Goal: Information Seeking & Learning: Learn about a topic

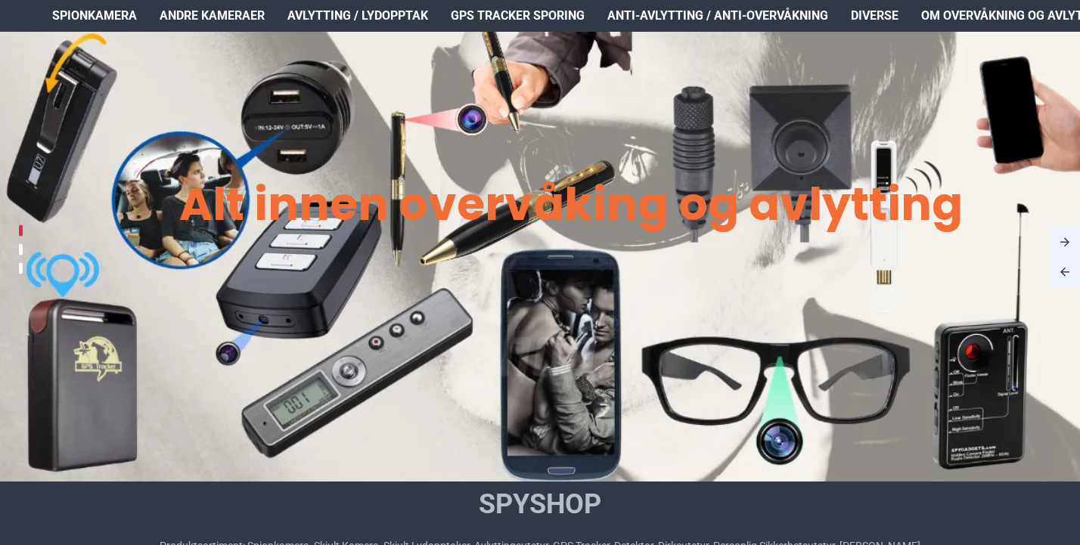
scroll to position [99, 2]
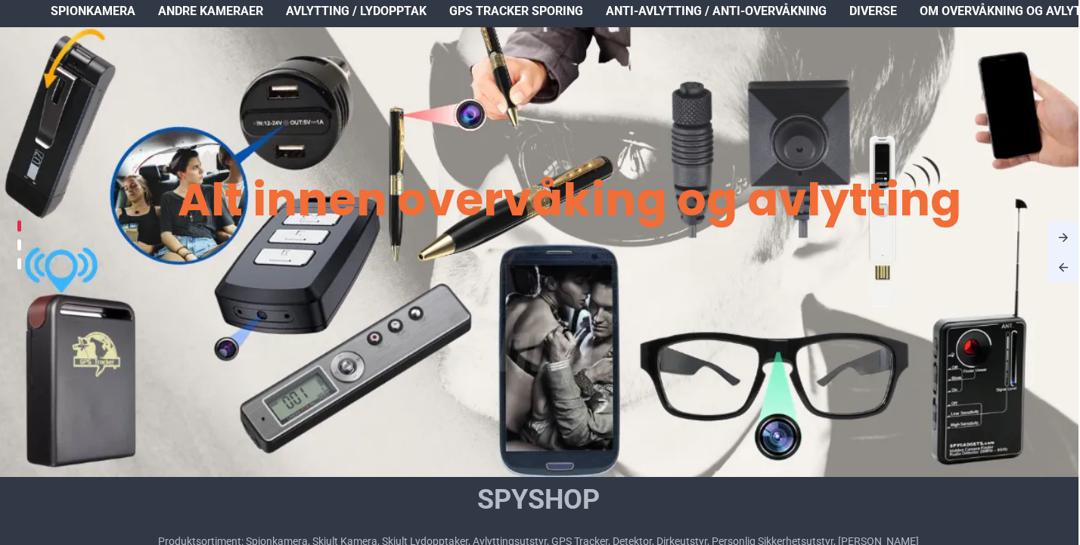
click at [687, 125] on img at bounding box center [538, 252] width 1080 height 450
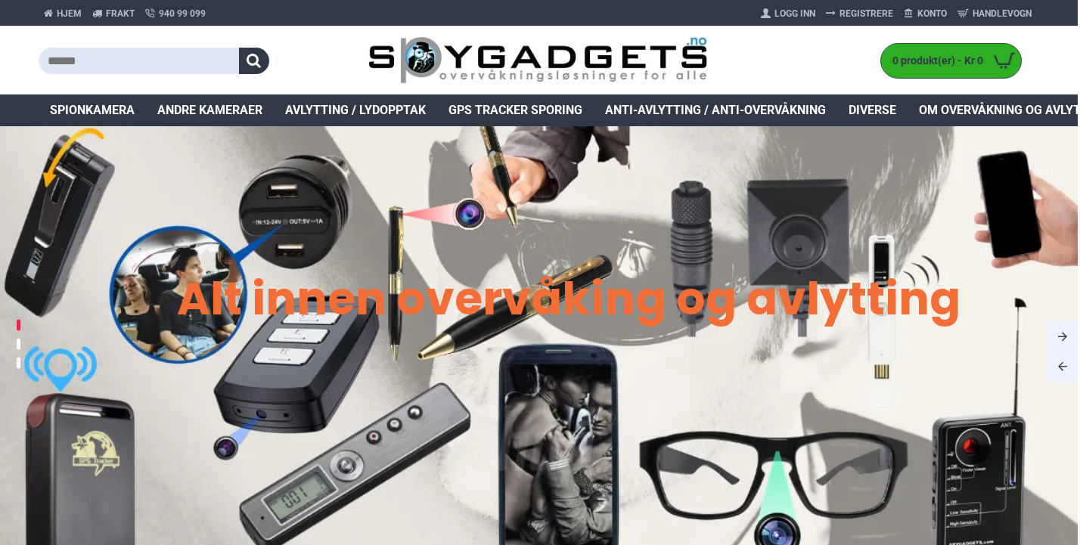
scroll to position [0, 2]
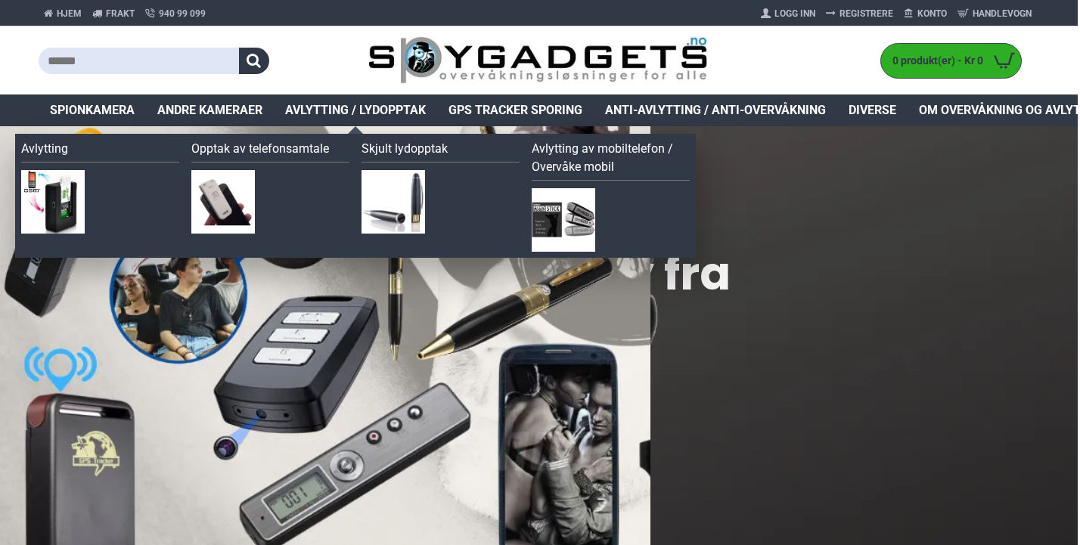
click at [363, 105] on span "Avlytting / Lydopptak" at bounding box center [355, 110] width 141 height 18
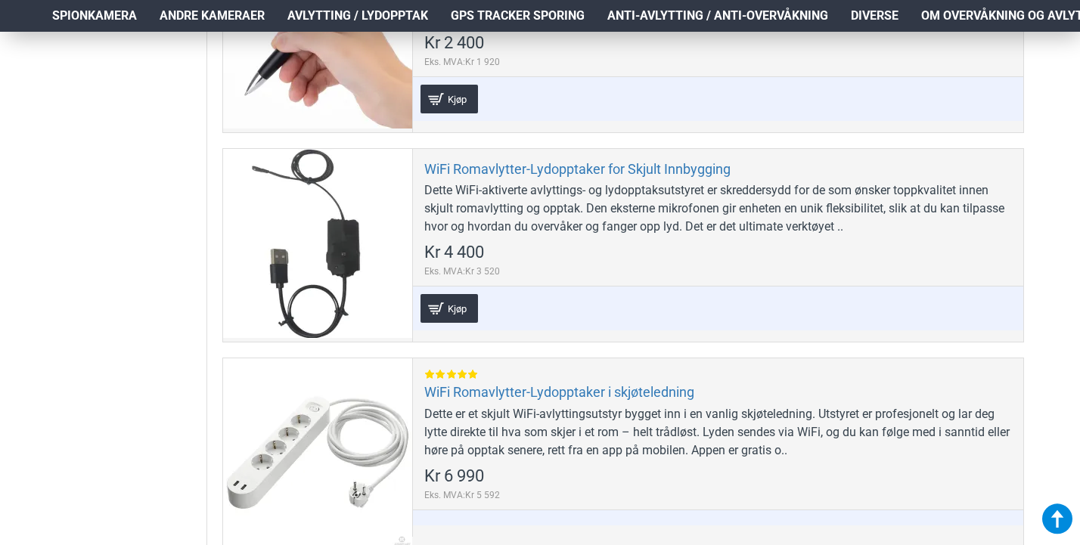
scroll to position [4461, 0]
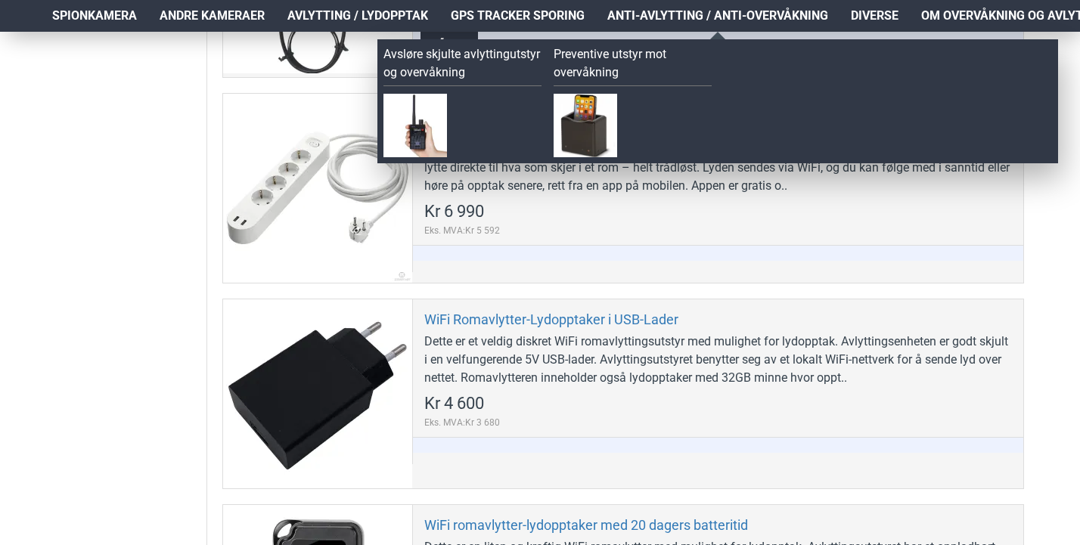
click at [683, 13] on span "Anti-avlytting / Anti-overvåkning" at bounding box center [717, 16] width 221 height 18
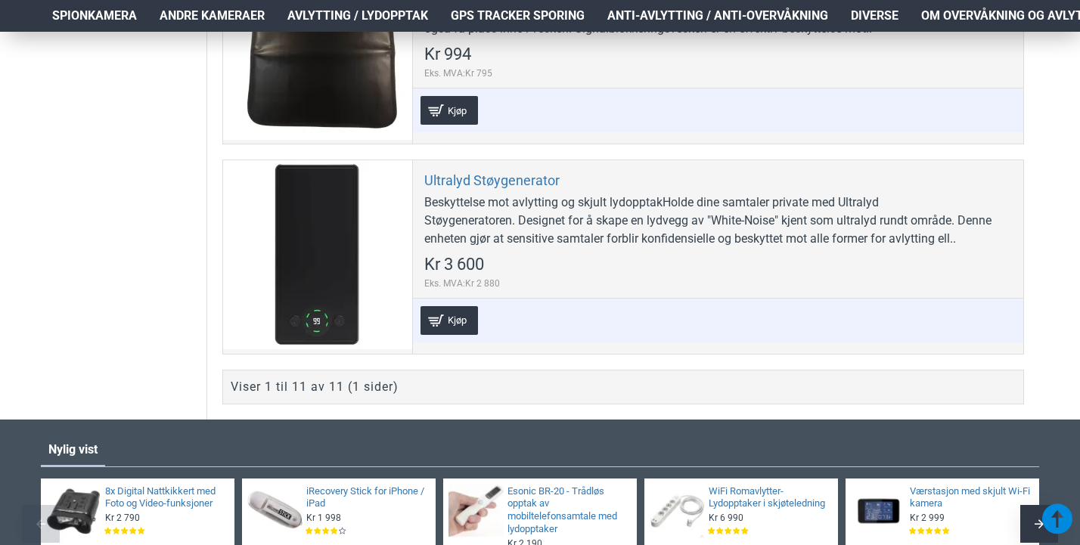
scroll to position [2399, 2]
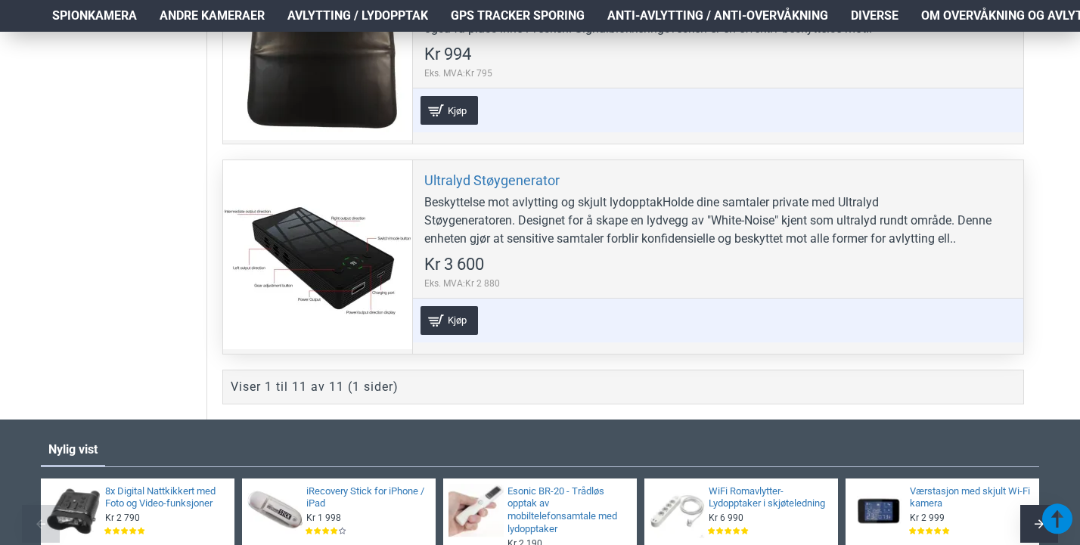
click at [372, 260] on div at bounding box center [317, 254] width 189 height 189
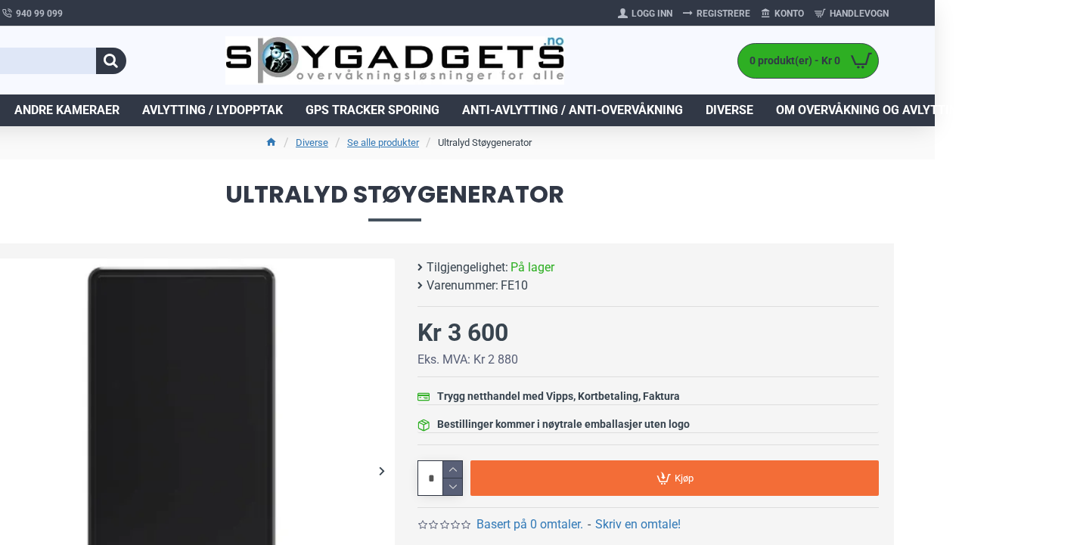
scroll to position [0, 145]
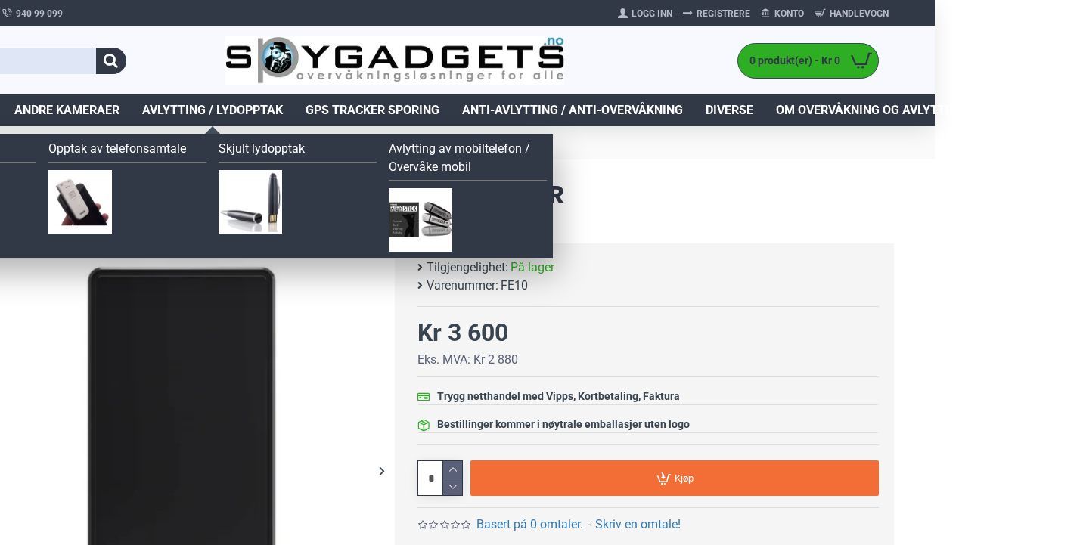
click at [225, 104] on span "Avlytting / Lydopptak" at bounding box center [212, 110] width 141 height 18
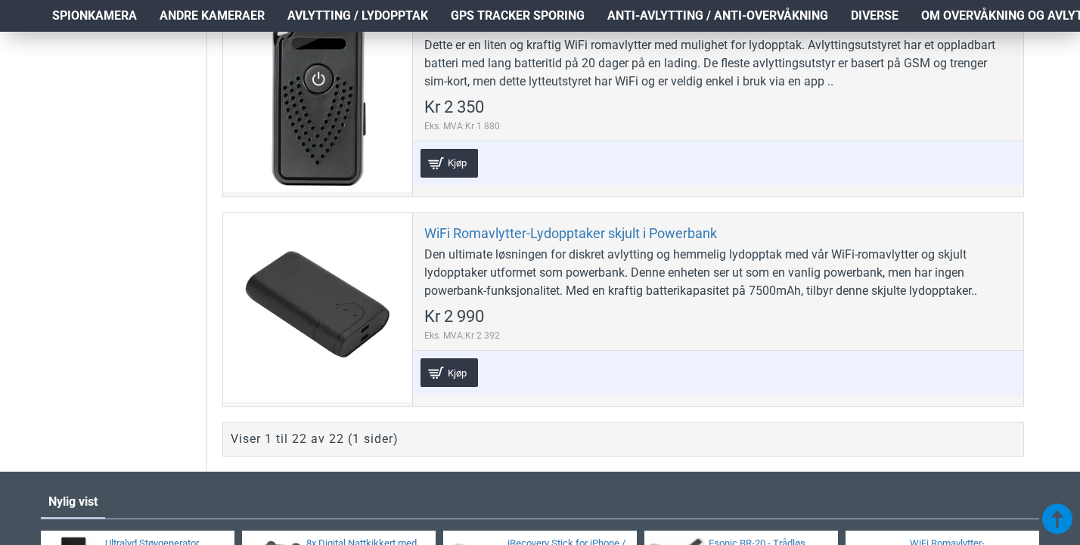
scroll to position [4935, 0]
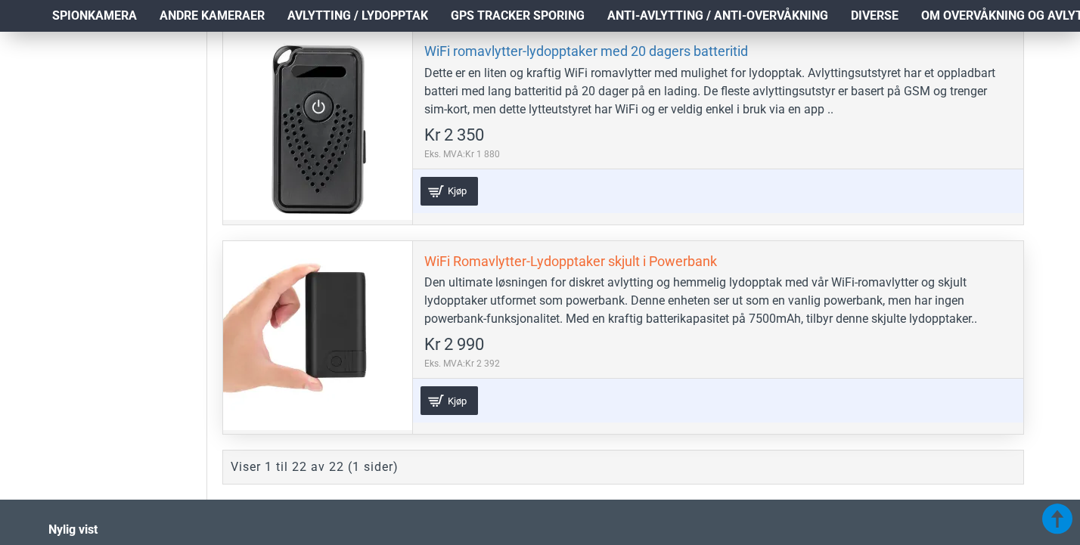
click at [521, 259] on link "WiFi Romavlytter-Lydopptaker skjult i Powerbank" at bounding box center [570, 261] width 293 height 17
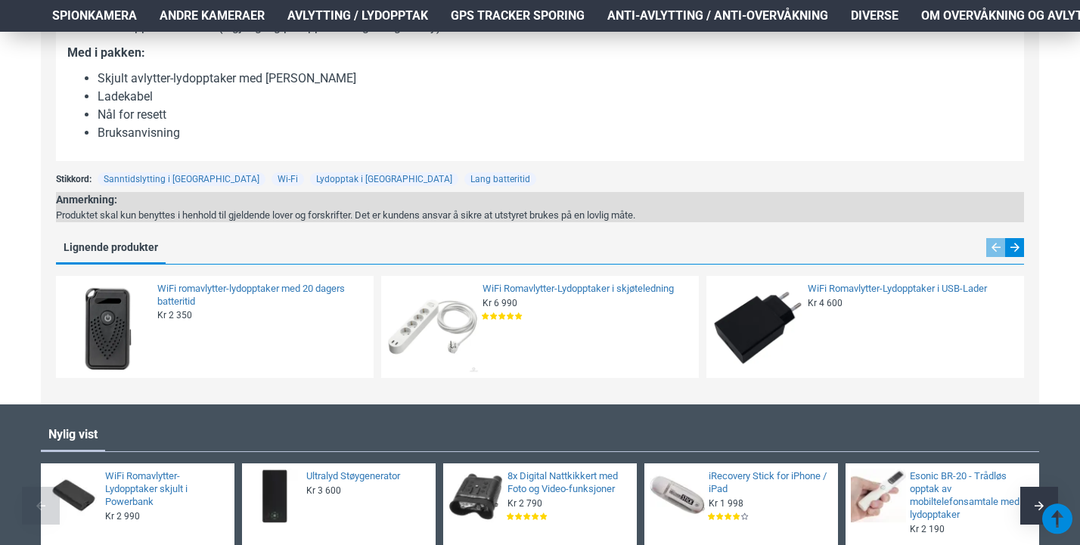
scroll to position [1396, 0]
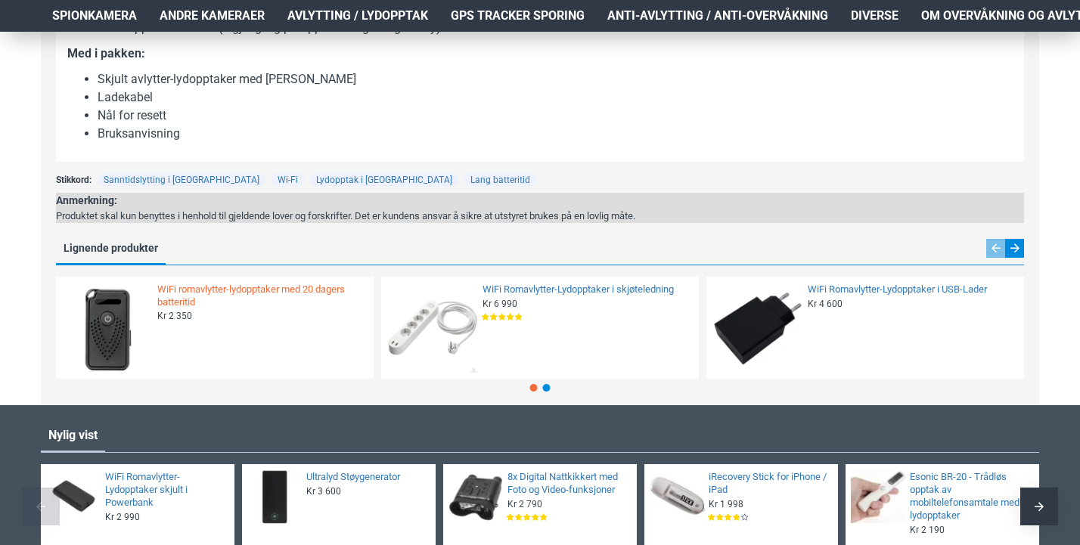
click at [271, 289] on link "WiFi romavlytter-lydopptaker med 20 dagers batteritid" at bounding box center [260, 297] width 207 height 26
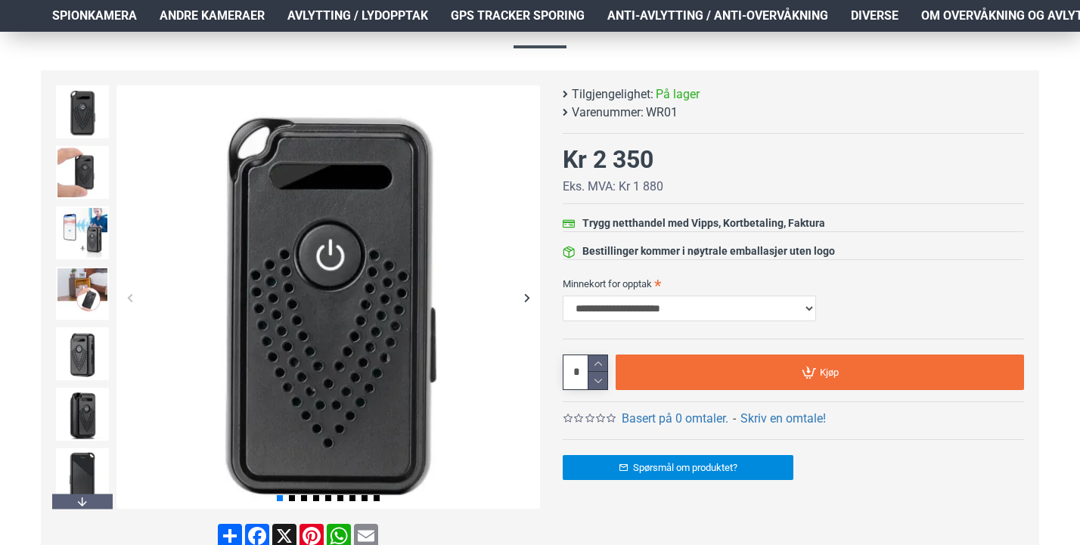
scroll to position [175, 0]
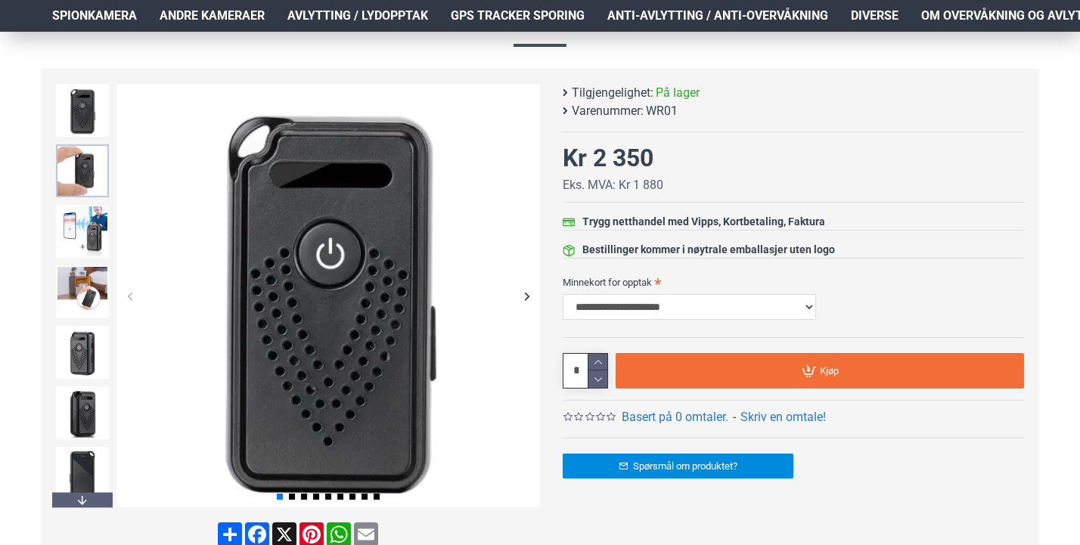
click at [85, 178] on img at bounding box center [82, 170] width 53 height 53
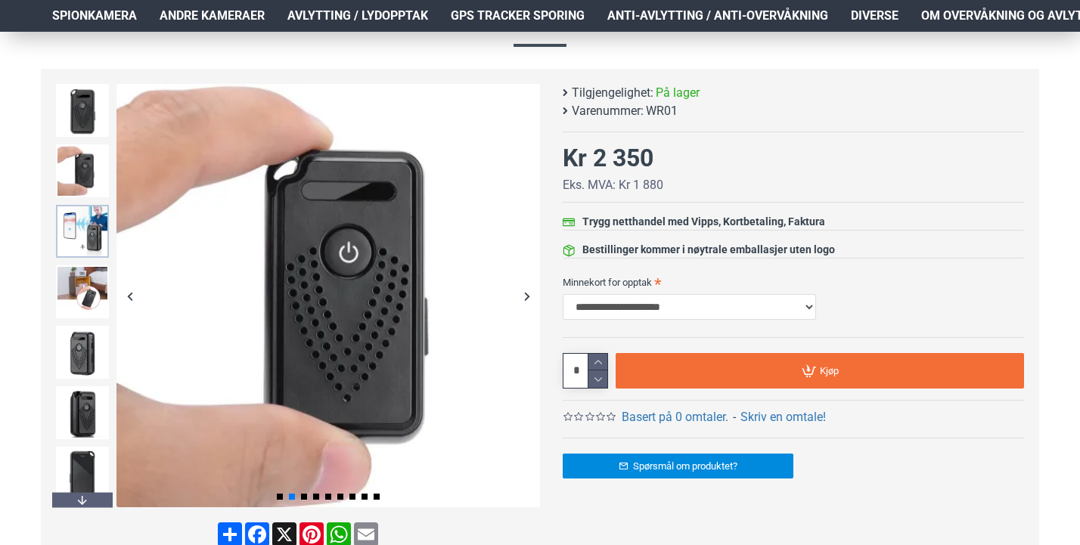
click at [92, 225] on img at bounding box center [82, 231] width 53 height 53
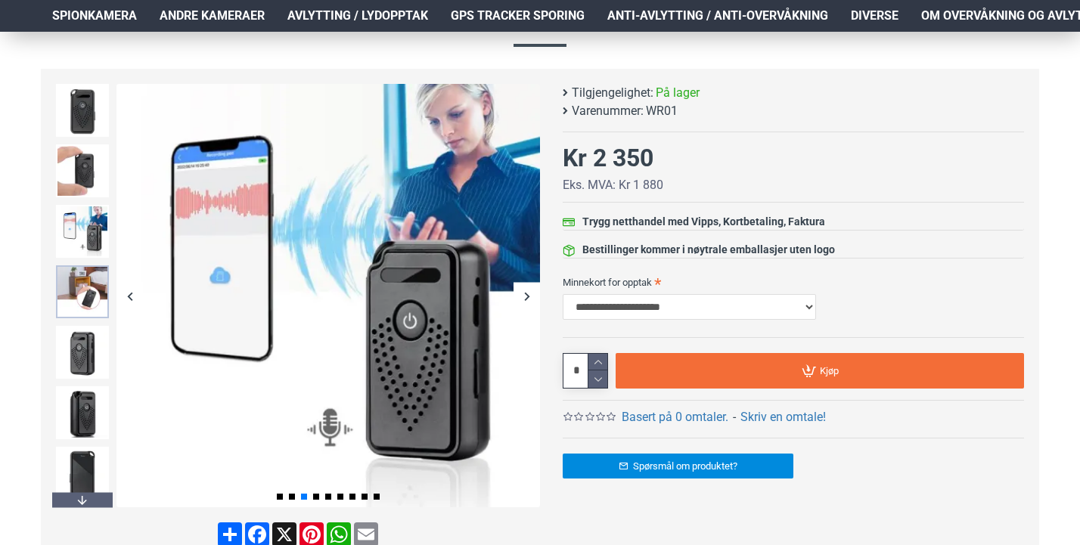
click at [85, 308] on img at bounding box center [82, 291] width 53 height 53
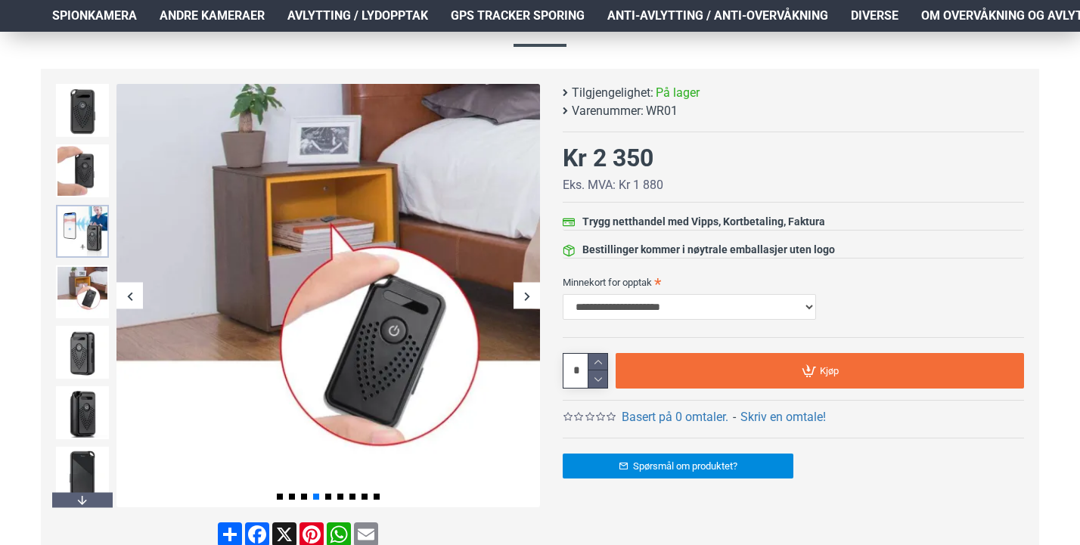
click at [79, 257] on img at bounding box center [82, 231] width 53 height 53
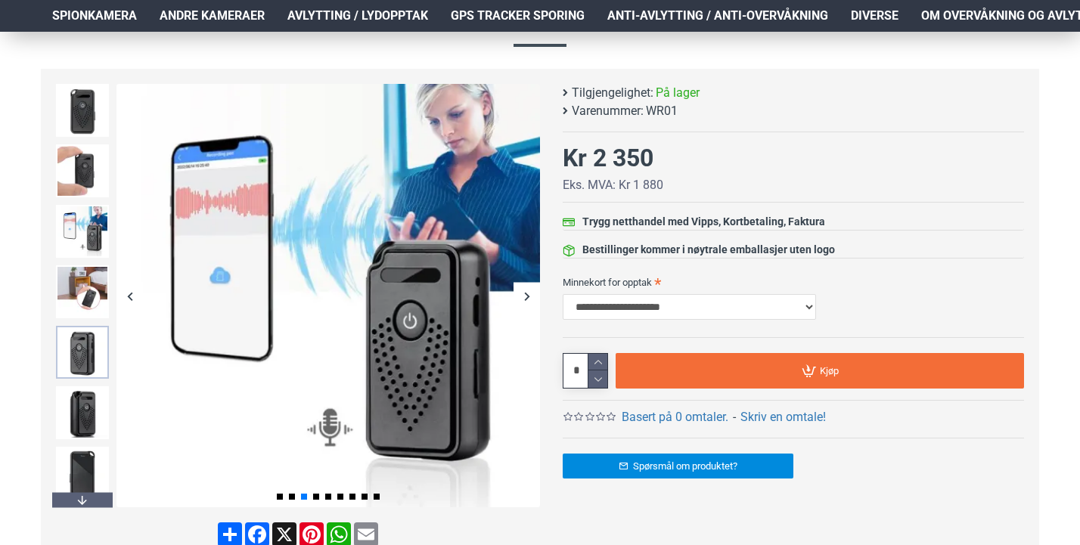
click at [77, 335] on img at bounding box center [82, 352] width 53 height 53
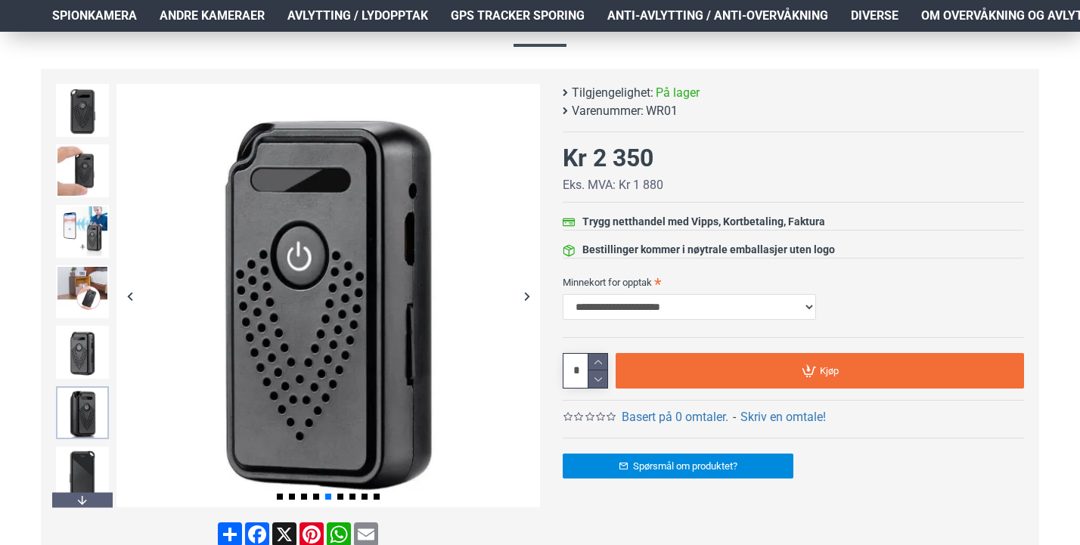
click at [97, 405] on img at bounding box center [82, 412] width 53 height 53
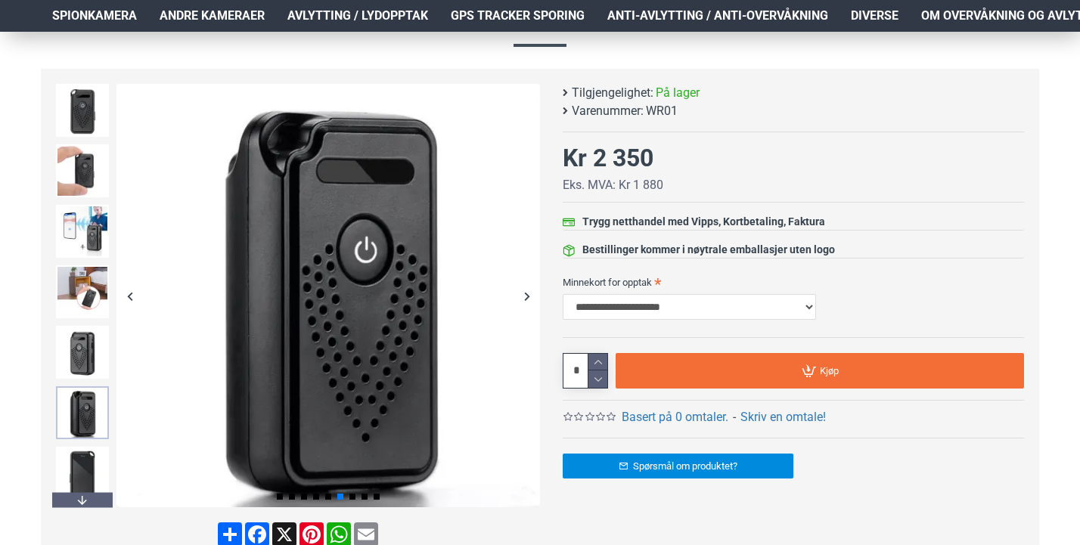
click at [93, 432] on img at bounding box center [82, 412] width 53 height 53
click at [95, 491] on img at bounding box center [82, 473] width 53 height 53
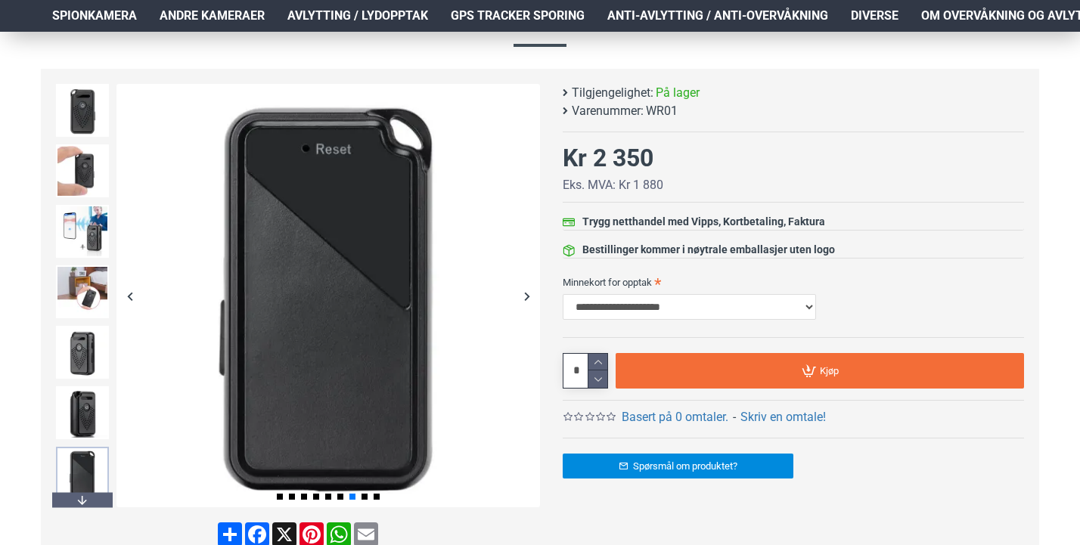
click at [95, 491] on img at bounding box center [82, 473] width 53 height 53
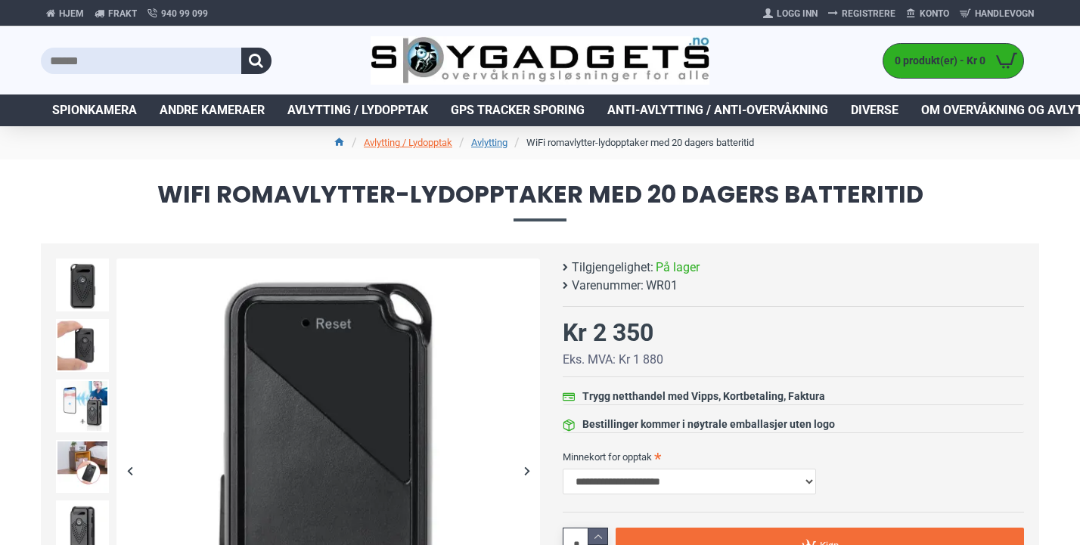
scroll to position [0, 0]
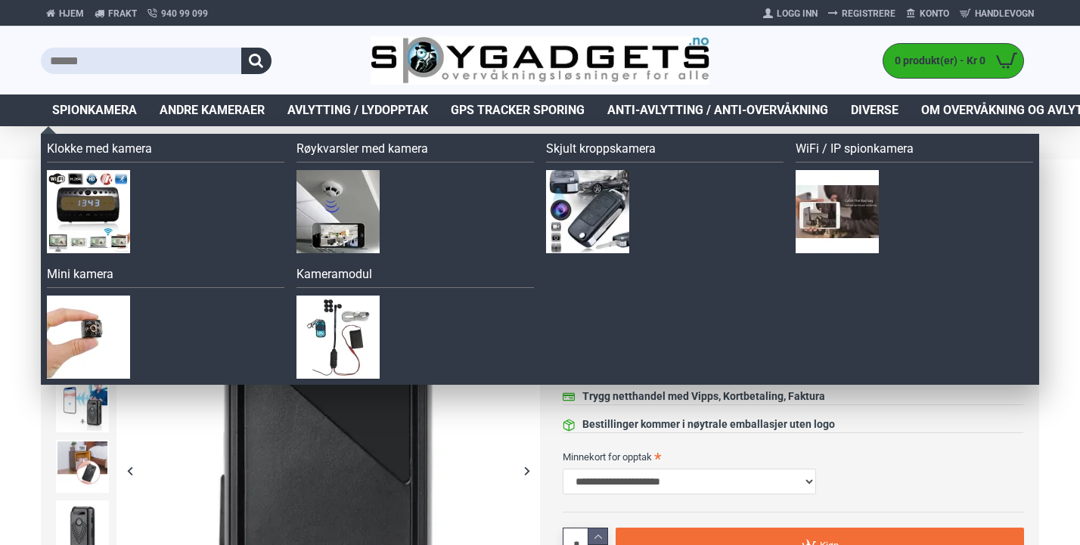
click at [105, 105] on span "Spionkamera" at bounding box center [94, 110] width 85 height 18
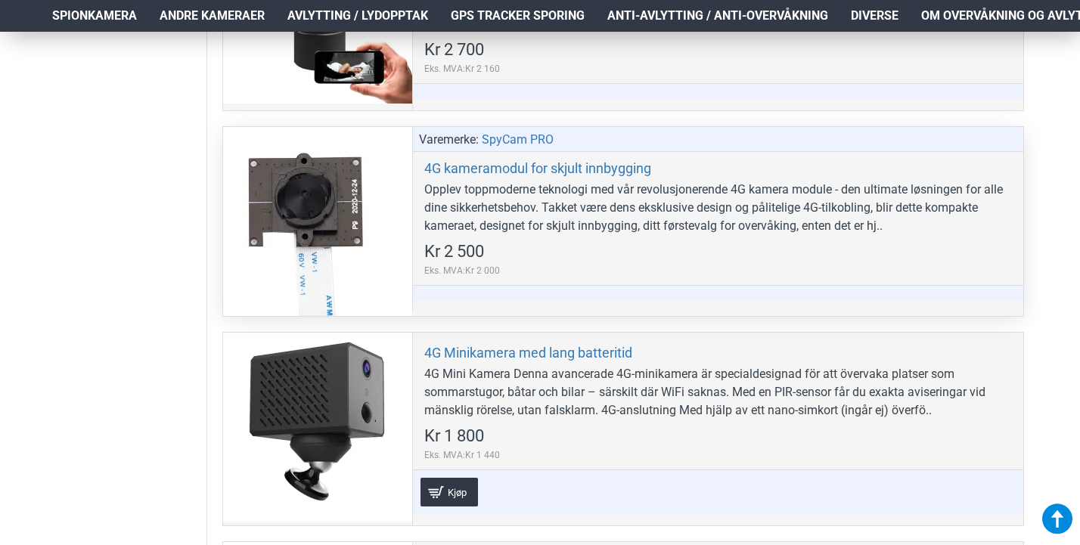
scroll to position [1356, 4]
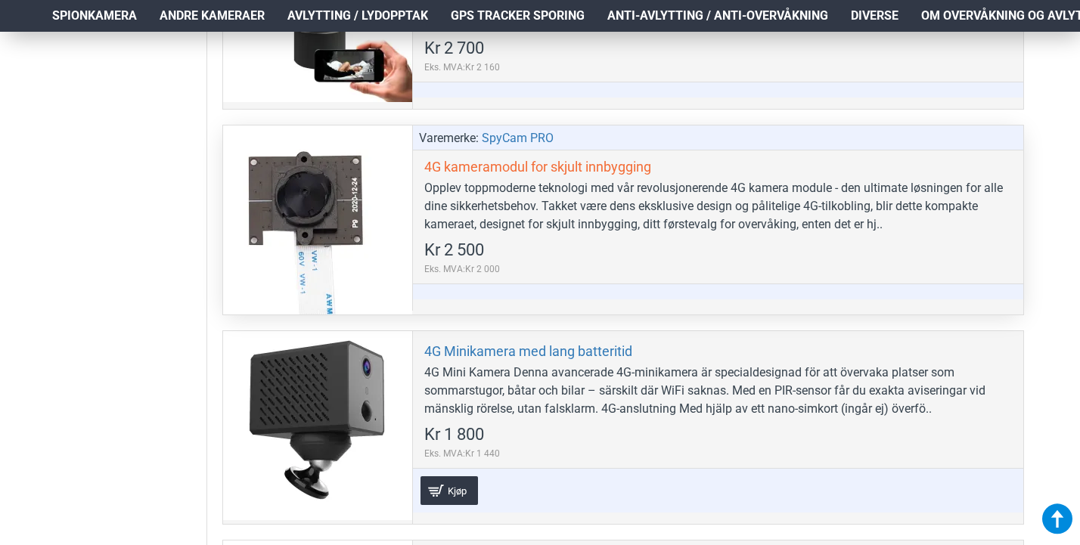
click at [508, 169] on link "4G kameramodul for skjult innbygging" at bounding box center [537, 166] width 227 height 17
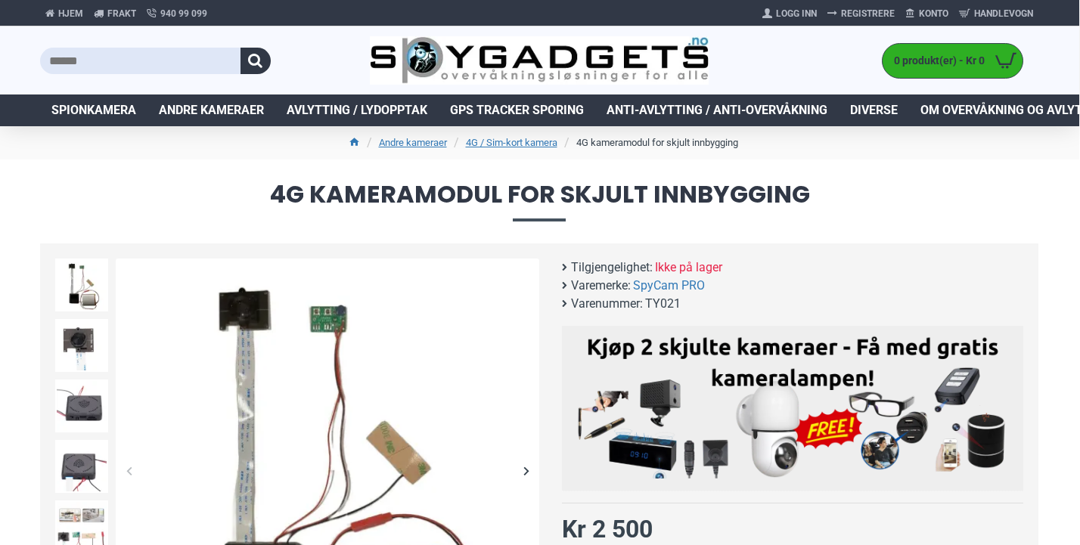
scroll to position [0, 1]
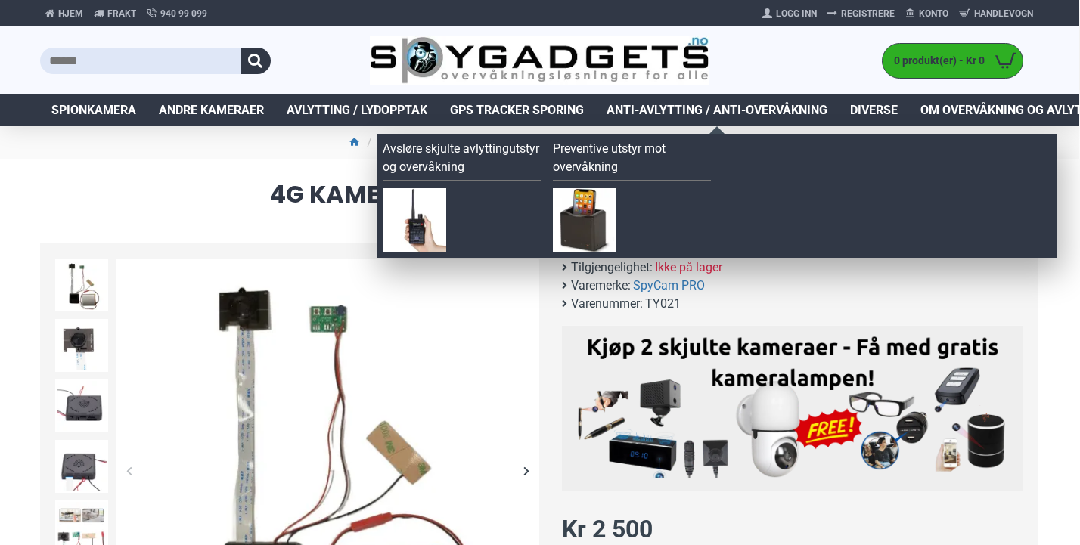
click at [697, 104] on span "Anti-avlytting / Anti-overvåkning" at bounding box center [717, 110] width 221 height 18
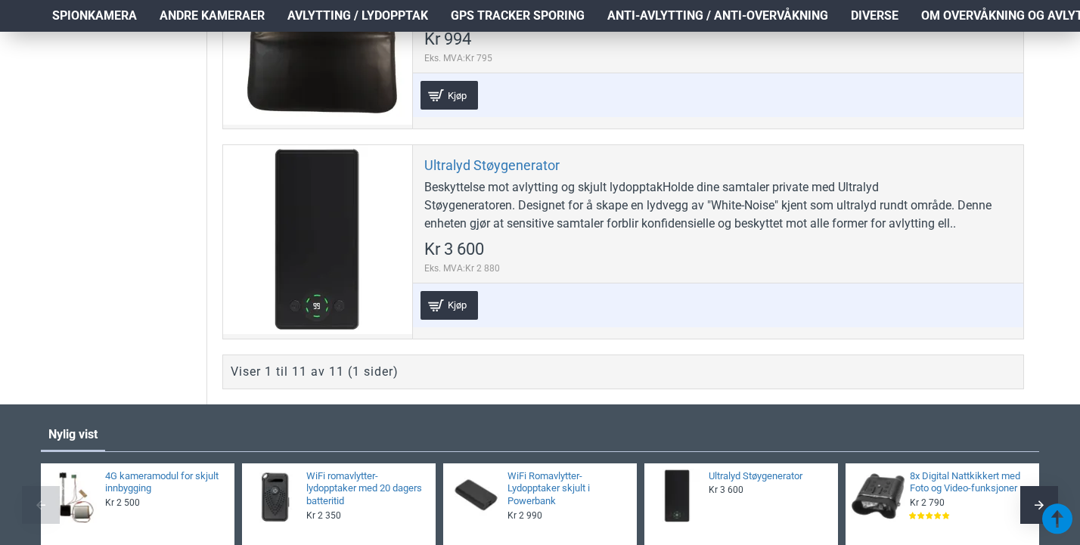
scroll to position [2386, 1]
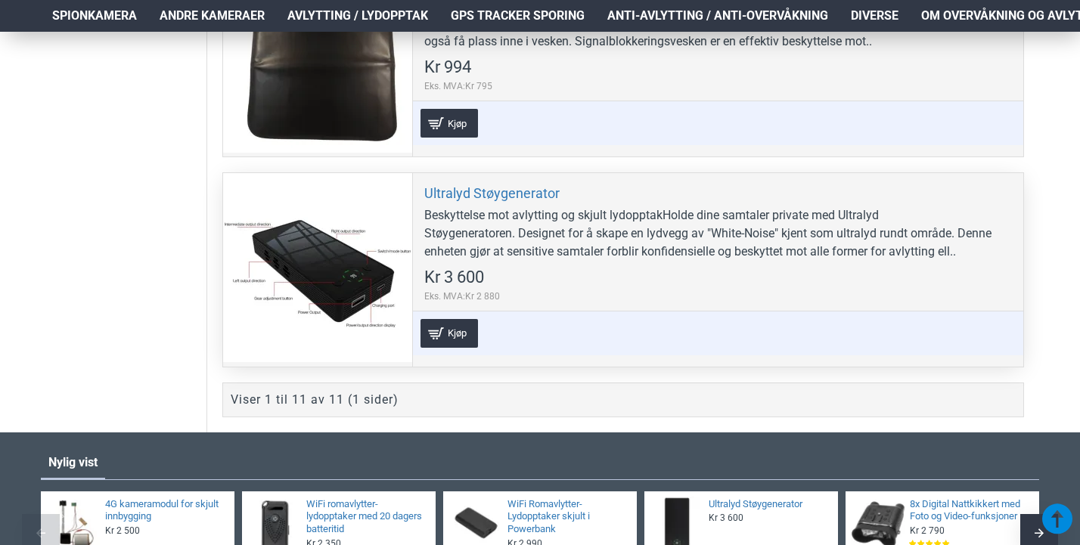
click at [529, 246] on div "Beskyttelse mot avlytting og skjult lydopptakHolde dine samtaler private med Ul…" at bounding box center [718, 233] width 588 height 54
click at [529, 186] on link "Ultralyd Støygenerator" at bounding box center [491, 193] width 135 height 17
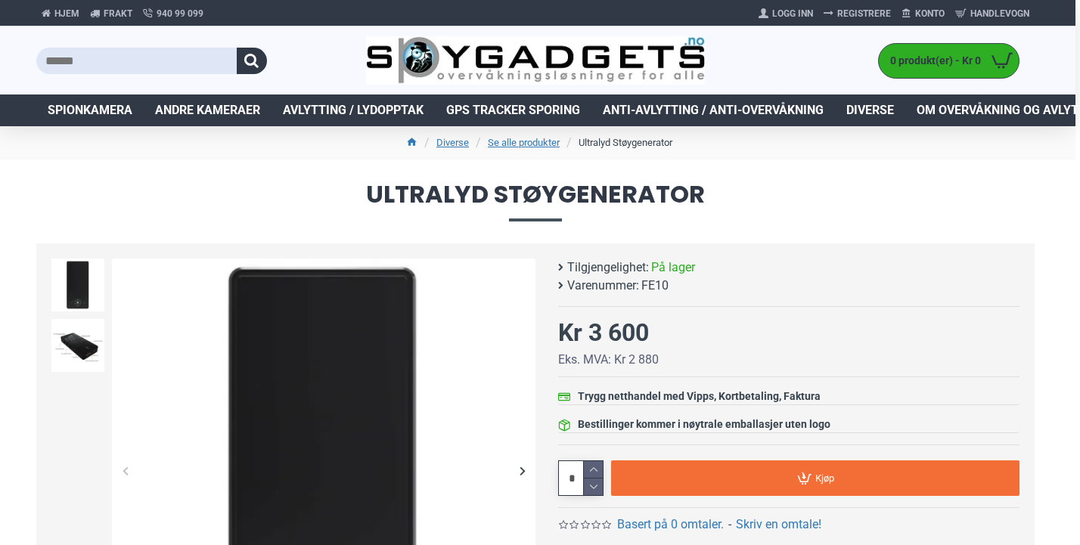
scroll to position [0, 5]
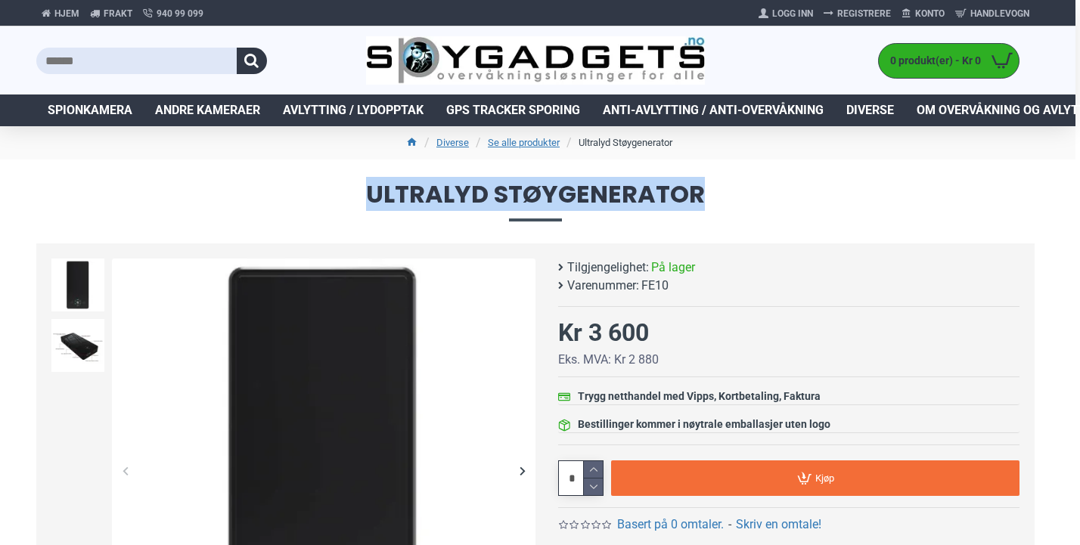
drag, startPoint x: 370, startPoint y: 192, endPoint x: 726, endPoint y: 199, distance: 356.3
click at [726, 199] on span "Ultralyd Støygenerator" at bounding box center [535, 201] width 998 height 39
copy span "Ultralyd Støygenerator"
